Goal: Task Accomplishment & Management: Use online tool/utility

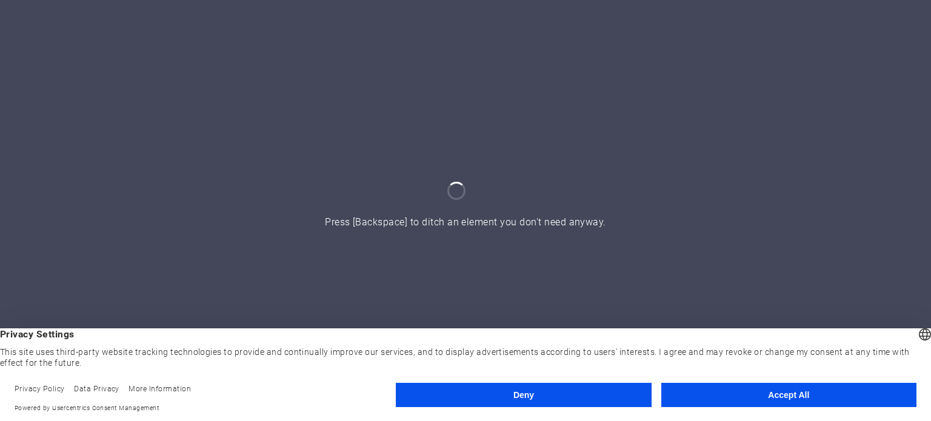
click at [752, 395] on button "Accept All" at bounding box center [788, 395] width 255 height 24
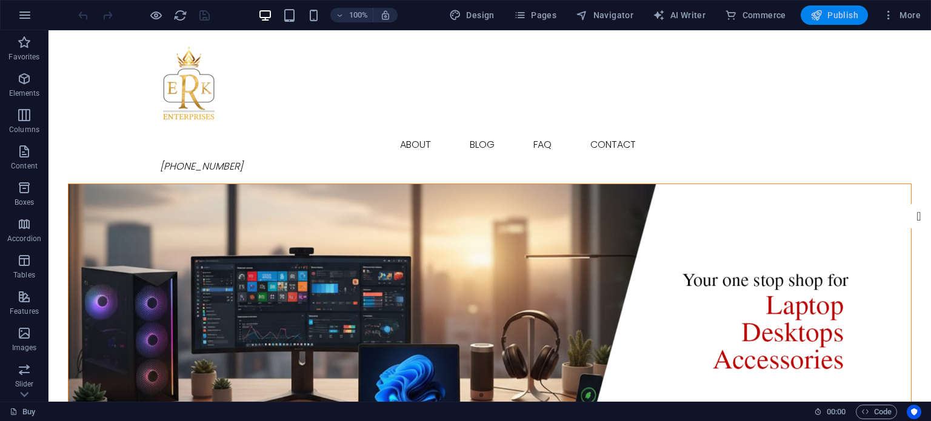
click at [832, 12] on span "Publish" at bounding box center [835, 15] width 48 height 12
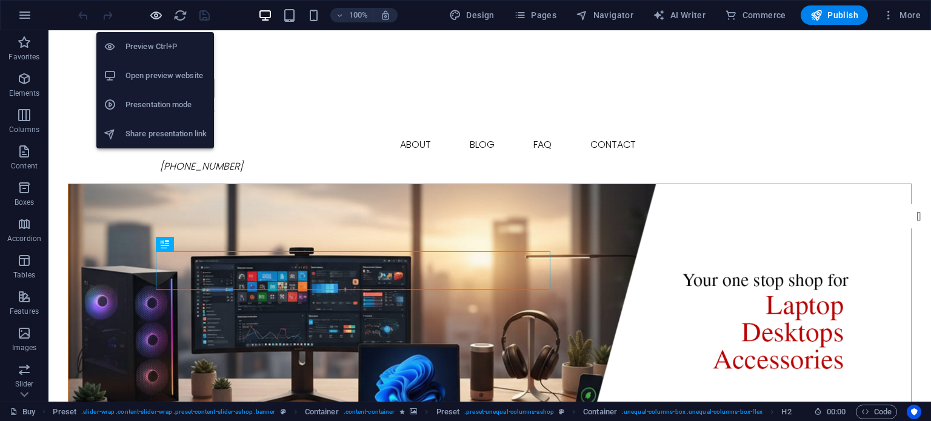
click at [155, 18] on icon "button" at bounding box center [156, 15] width 14 height 14
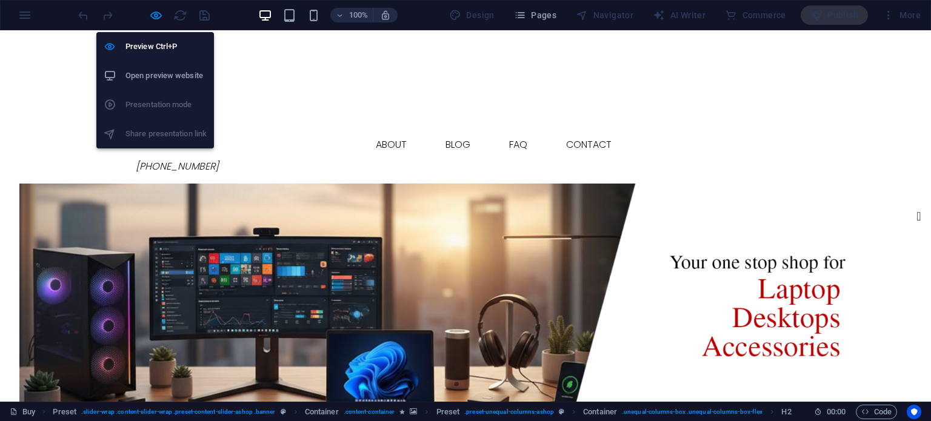
click at [162, 72] on h6 "Open preview website" at bounding box center [165, 76] width 81 height 15
click at [152, 18] on icon "button" at bounding box center [156, 15] width 14 height 14
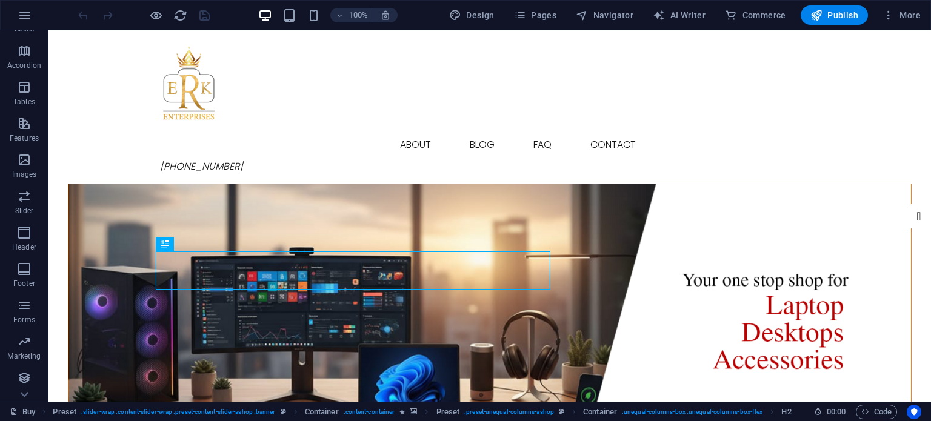
scroll to position [210, 0]
click at [21, 356] on p "Collections" at bounding box center [23, 357] width 37 height 10
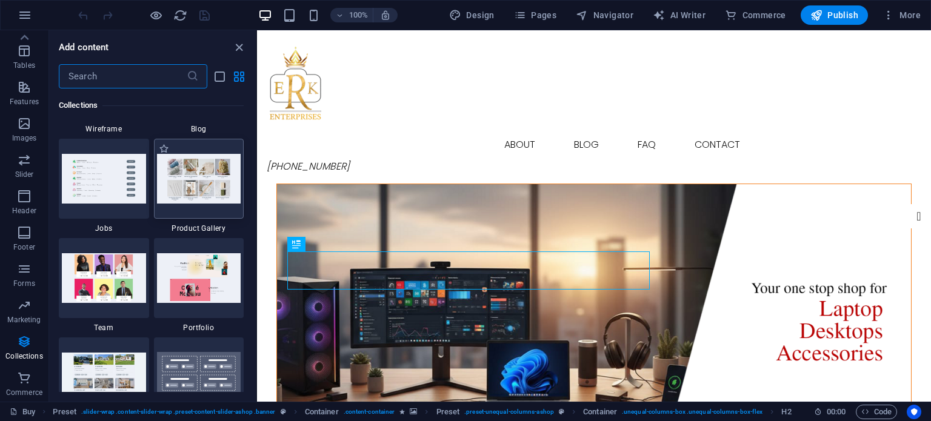
scroll to position [11216, 0]
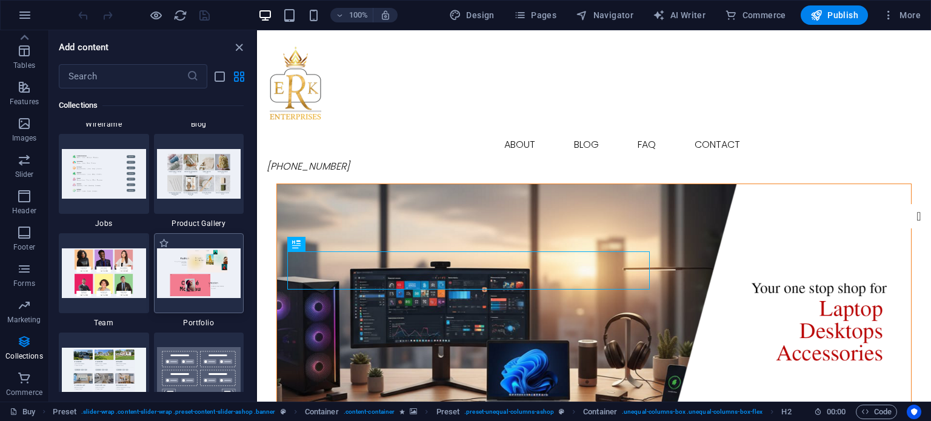
click at [198, 266] on img at bounding box center [199, 273] width 84 height 49
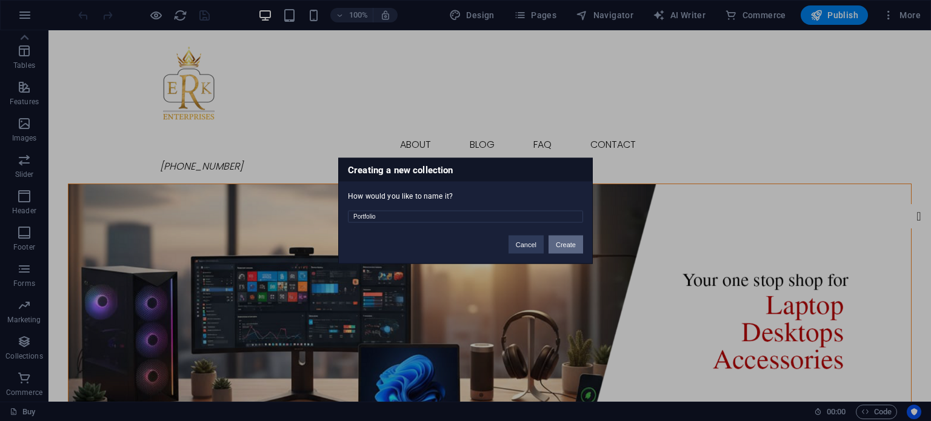
click at [564, 244] on button "Create" at bounding box center [566, 244] width 35 height 18
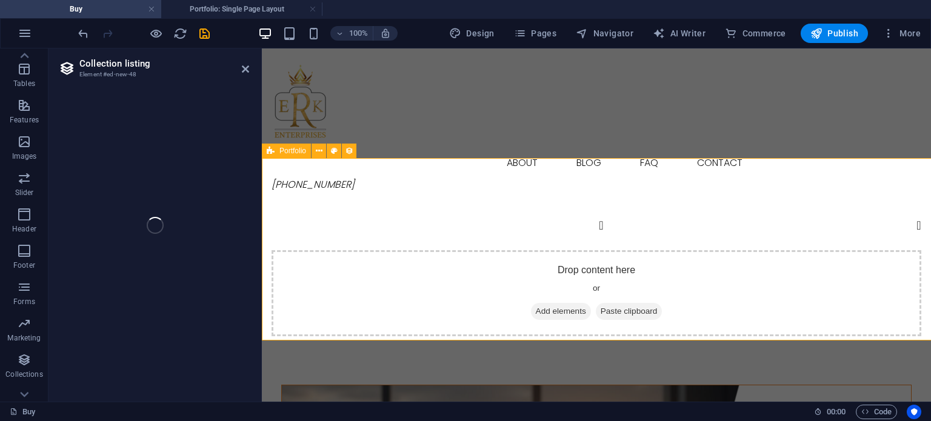
select select "68e23007fc417488000cc494"
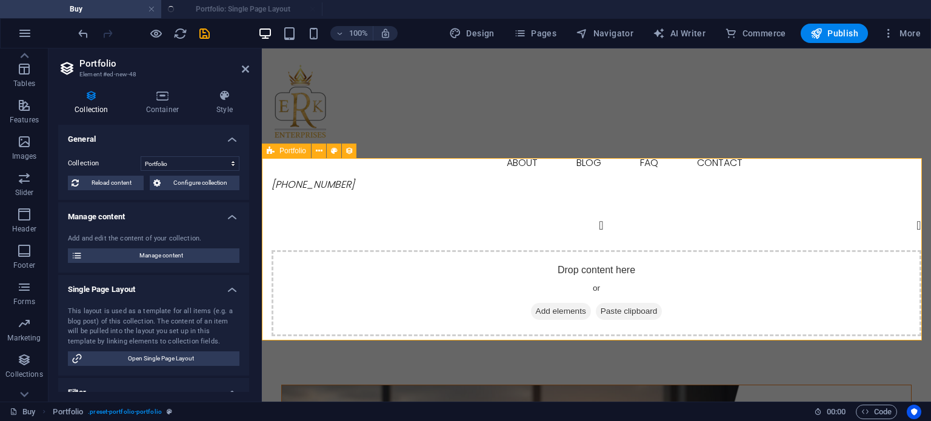
select select "createdAt_DESC"
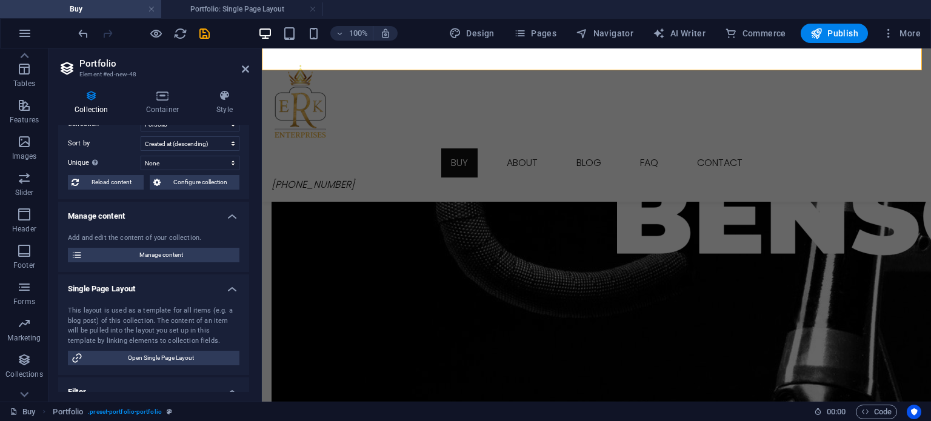
scroll to position [0, 0]
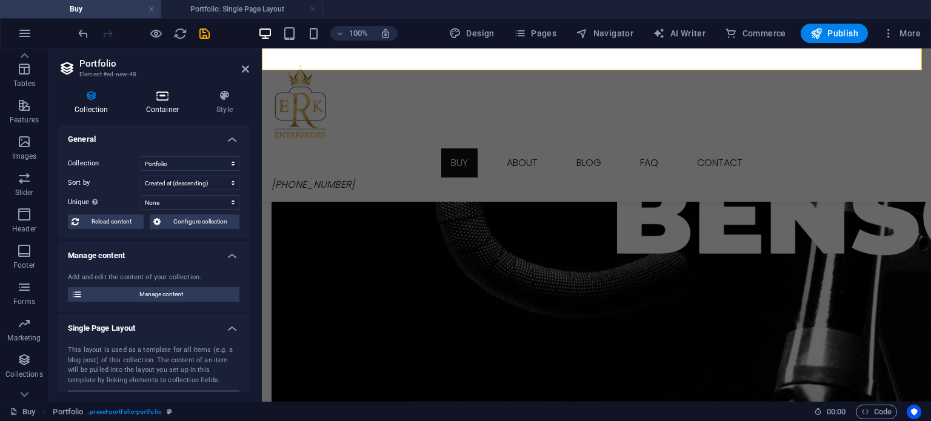
click at [165, 100] on icon at bounding box center [162, 96] width 65 height 12
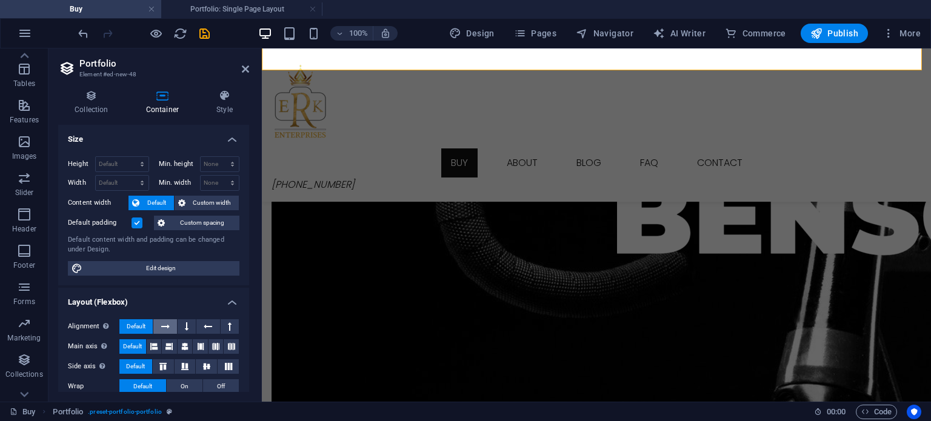
scroll to position [32, 0]
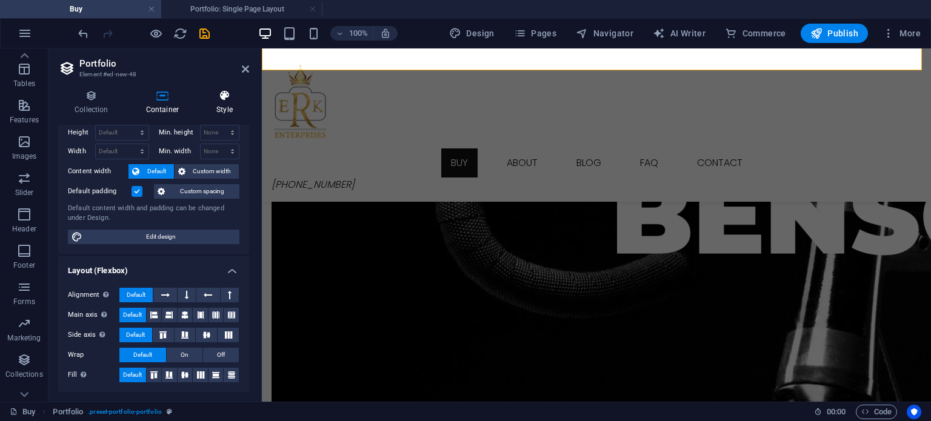
click at [222, 104] on h4 "Style" at bounding box center [224, 102] width 49 height 25
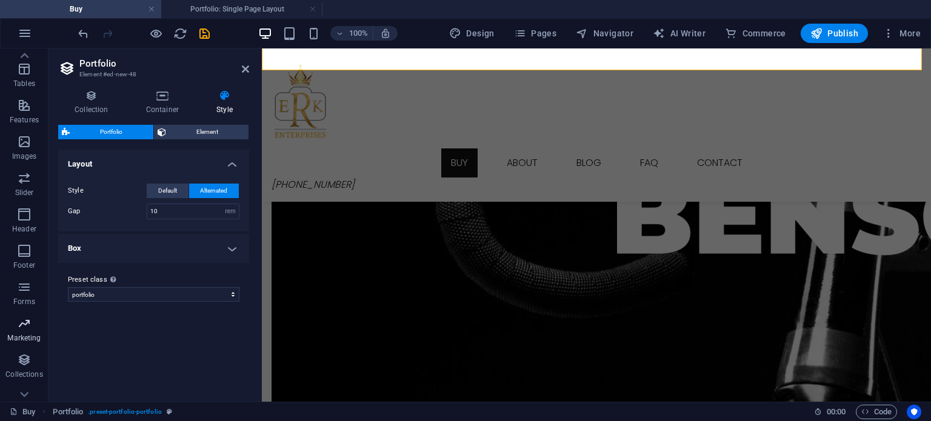
scroll to position [228, 0]
